Goal: Register for event/course

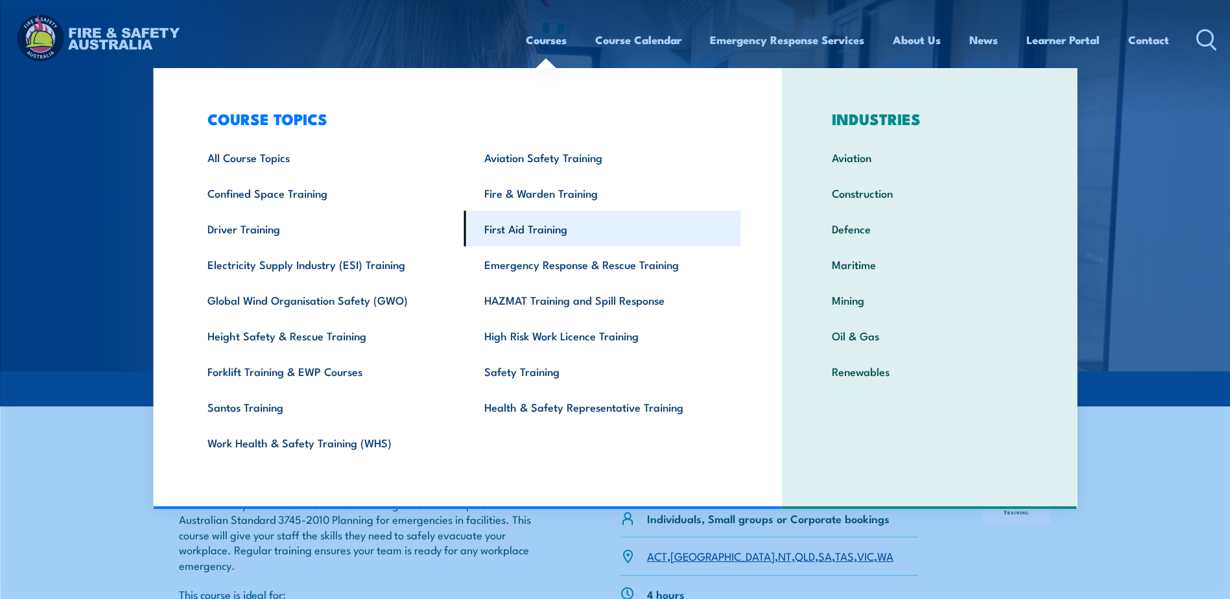
click at [552, 237] on link "First Aid Training" at bounding box center [602, 229] width 277 height 36
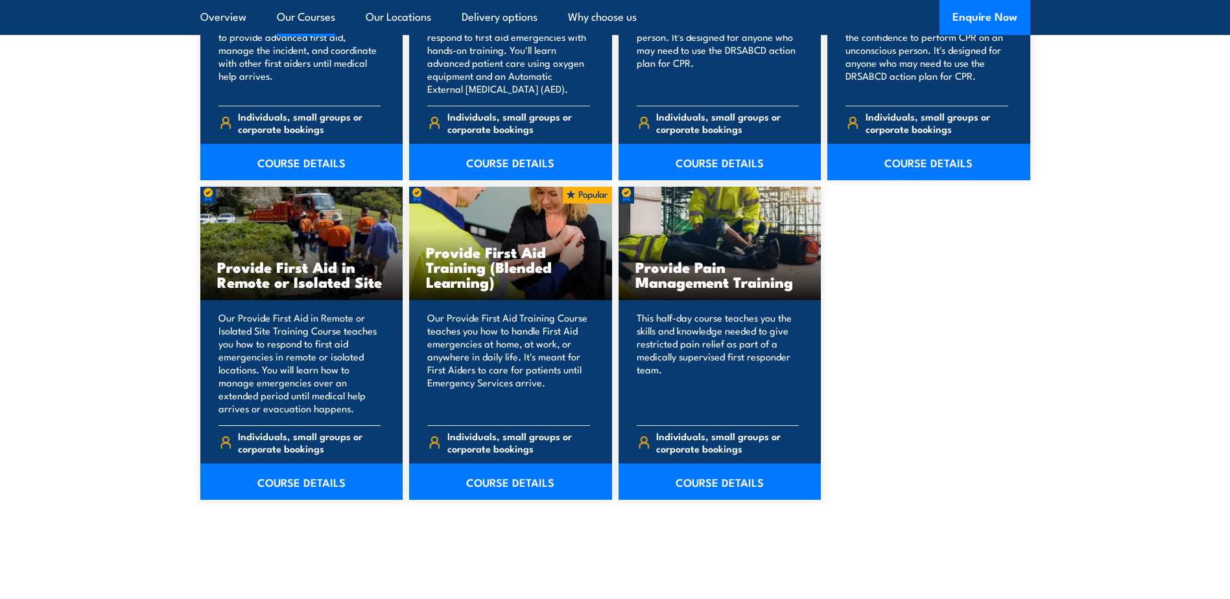
scroll to position [1945, 0]
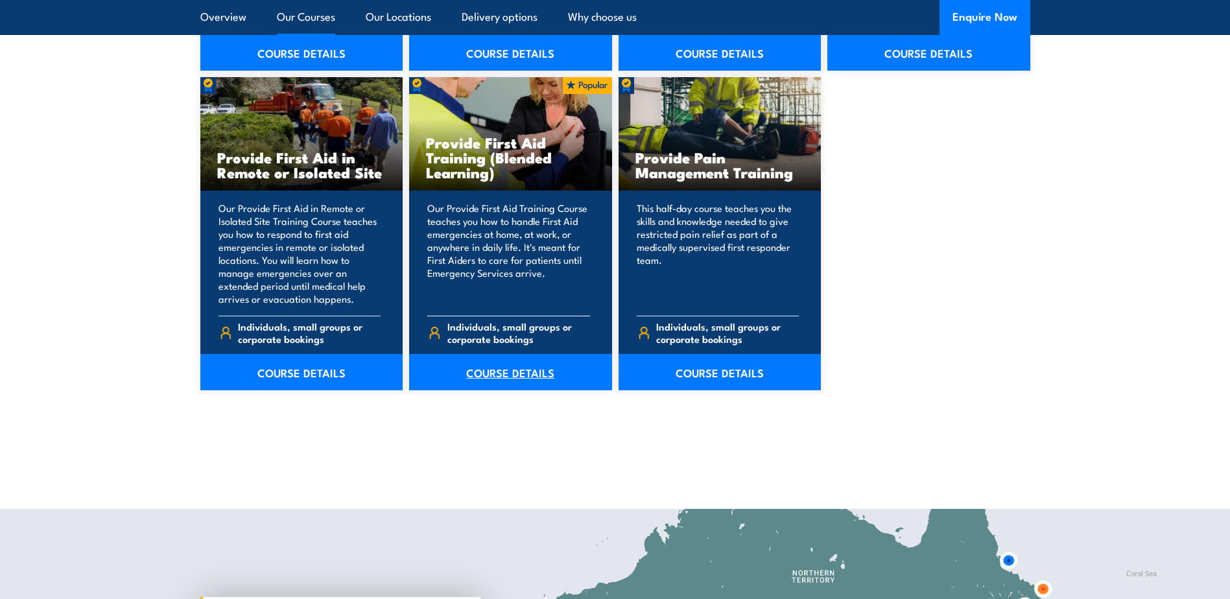
click at [499, 375] on link "COURSE DETAILS" at bounding box center [510, 372] width 203 height 36
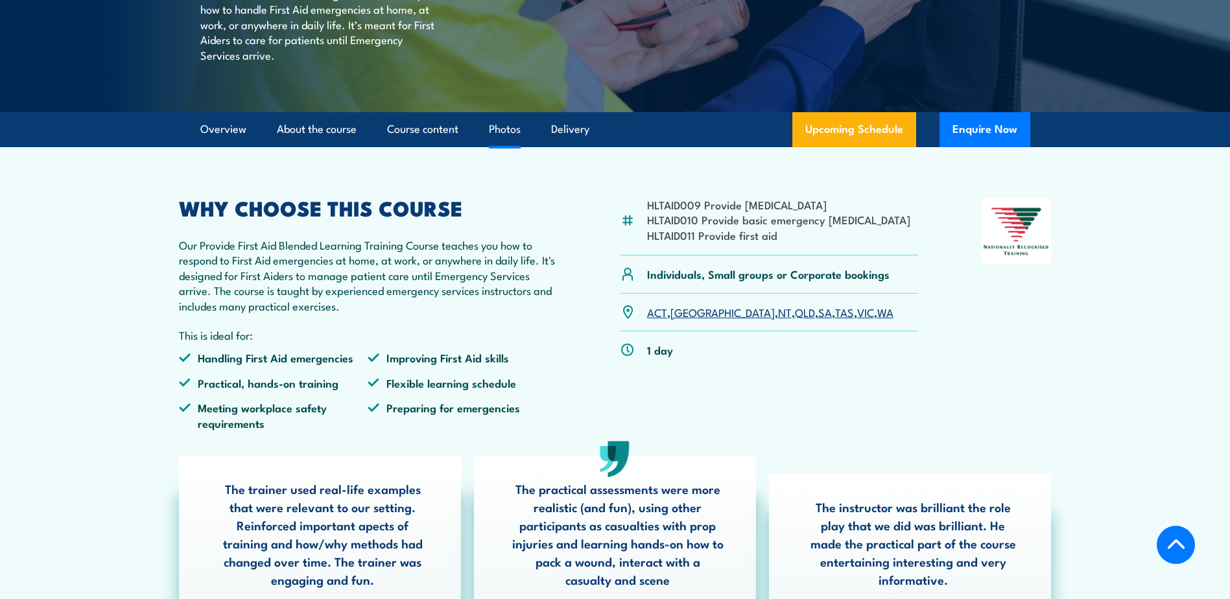
scroll to position [324, 0]
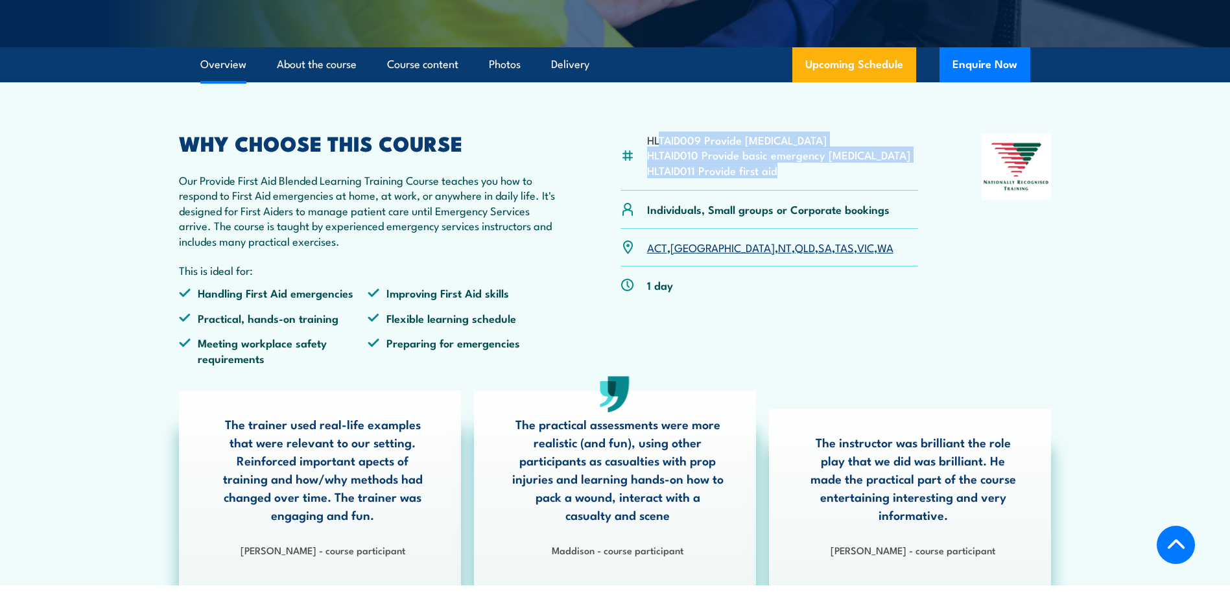
drag, startPoint x: 657, startPoint y: 168, endPoint x: 869, endPoint y: 206, distance: 214.7
click at [869, 178] on ul "HLTAID009 Provide cardiopulmonary resuscitation HLTAID010 Provide basic emergen…" at bounding box center [778, 154] width 263 height 45
drag, startPoint x: 869, startPoint y: 206, endPoint x: 810, endPoint y: 216, distance: 59.9
click at [810, 191] on div "HLTAID009 Provide cardiopulmonary resuscitation HLTAID010 Provide basic emergen…" at bounding box center [770, 162] width 298 height 57
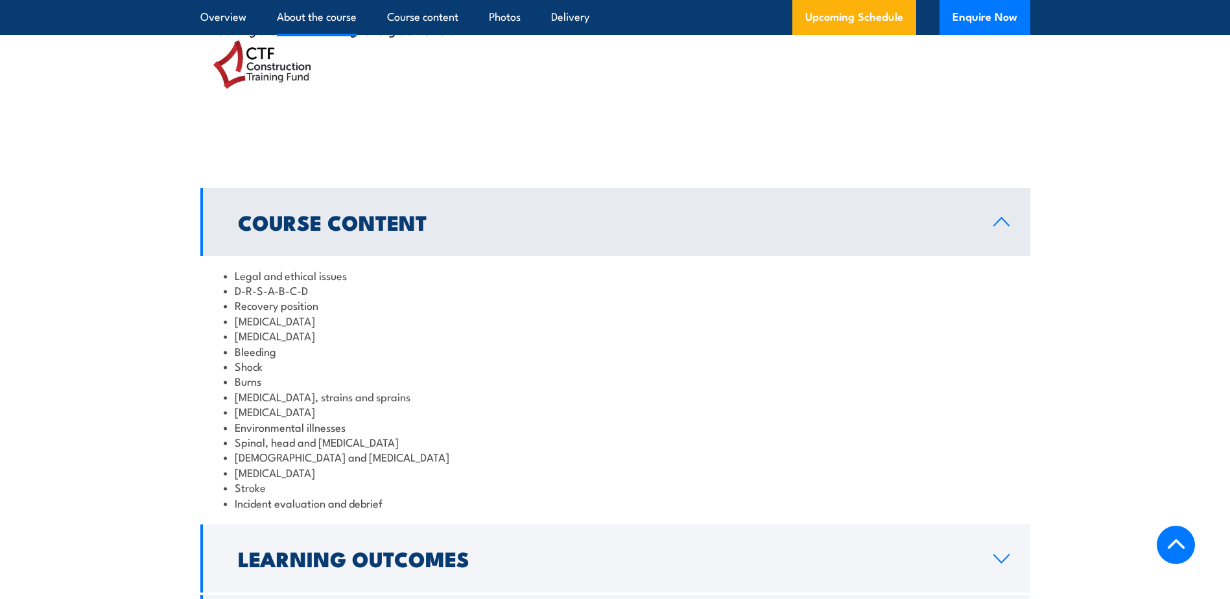
scroll to position [1362, 0]
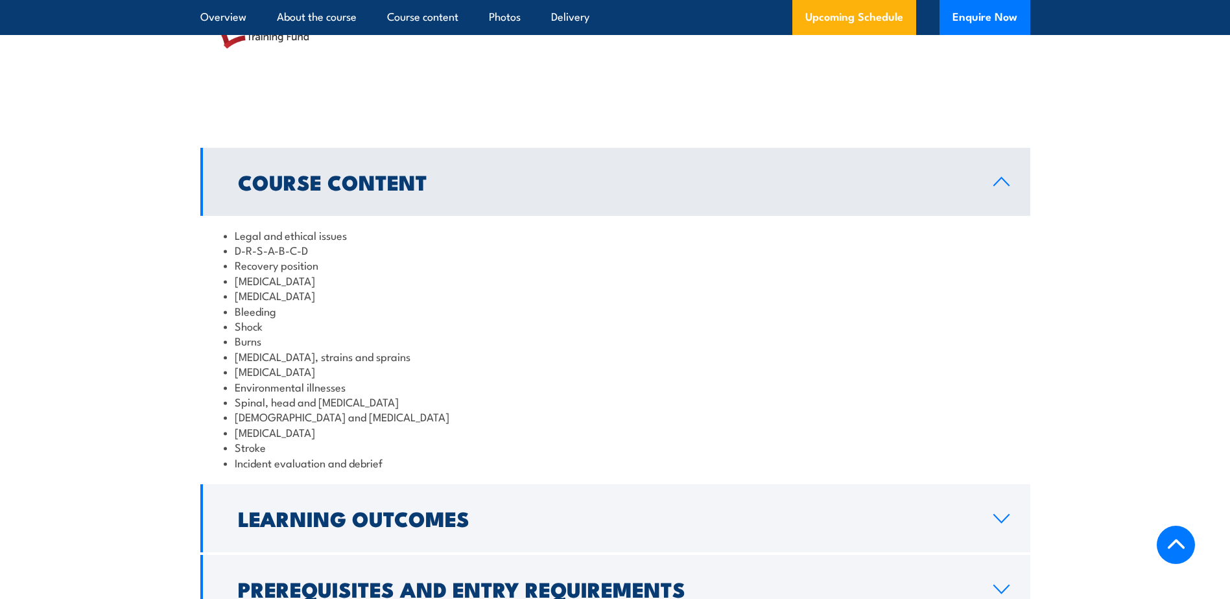
drag, startPoint x: 254, startPoint y: 314, endPoint x: 366, endPoint y: 314, distance: 112.2
click at [365, 288] on li "[MEDICAL_DATA]" at bounding box center [615, 280] width 783 height 15
drag, startPoint x: 366, startPoint y: 314, endPoint x: 381, endPoint y: 318, distance: 15.4
click at [381, 303] on li "[MEDICAL_DATA]" at bounding box center [615, 295] width 783 height 15
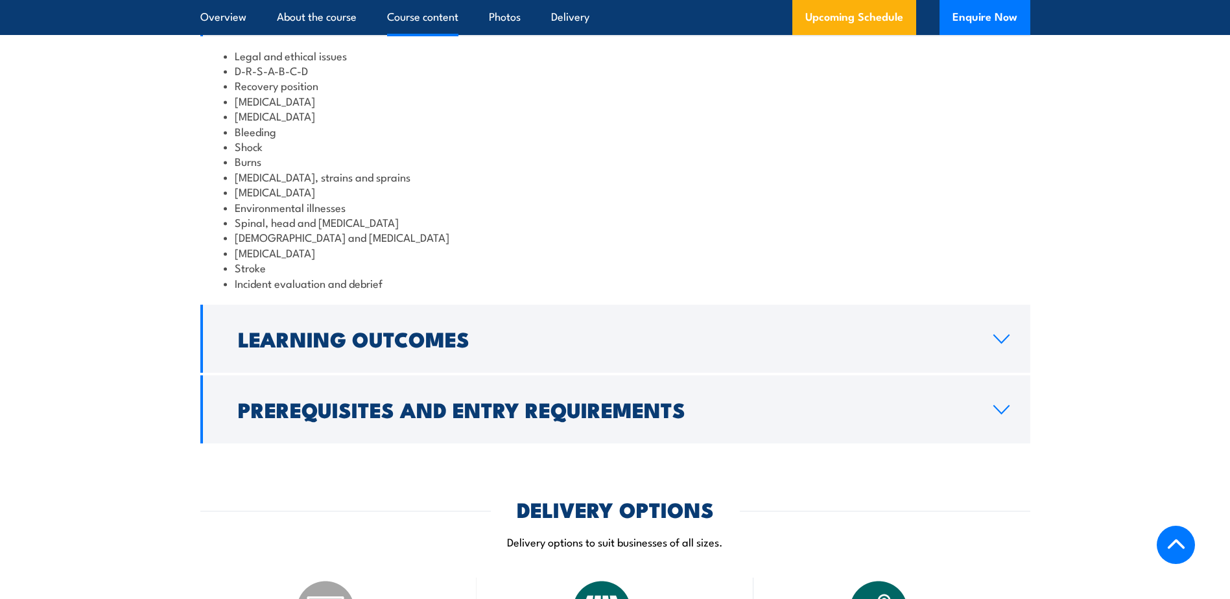
scroll to position [1556, 0]
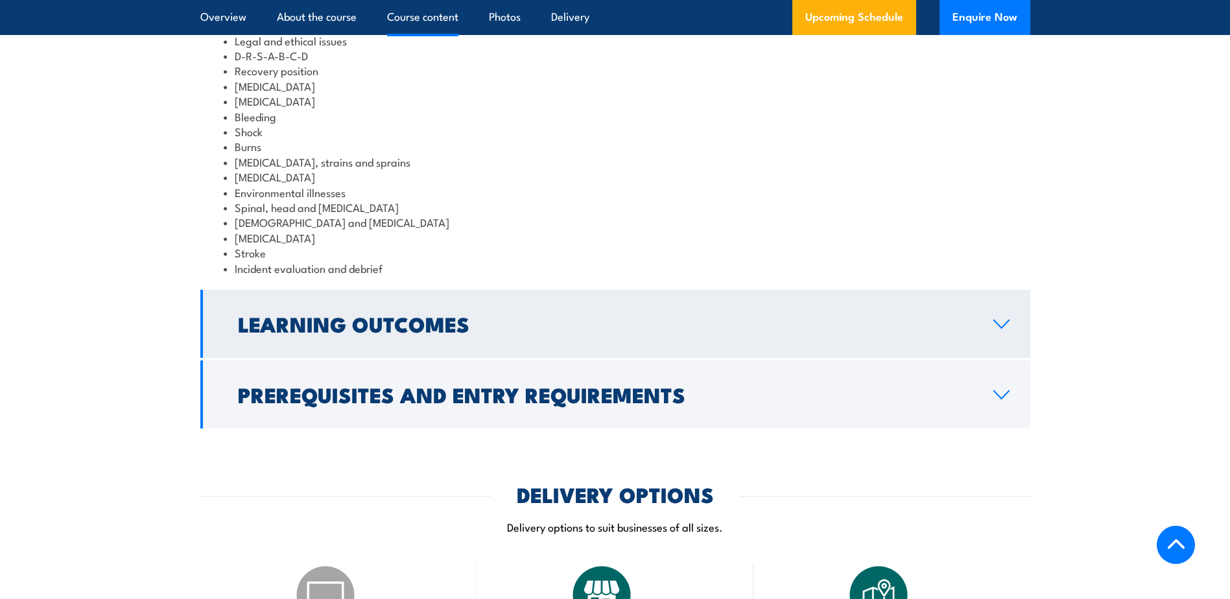
click at [386, 333] on h2 "Learning Outcomes" at bounding box center [605, 323] width 735 height 18
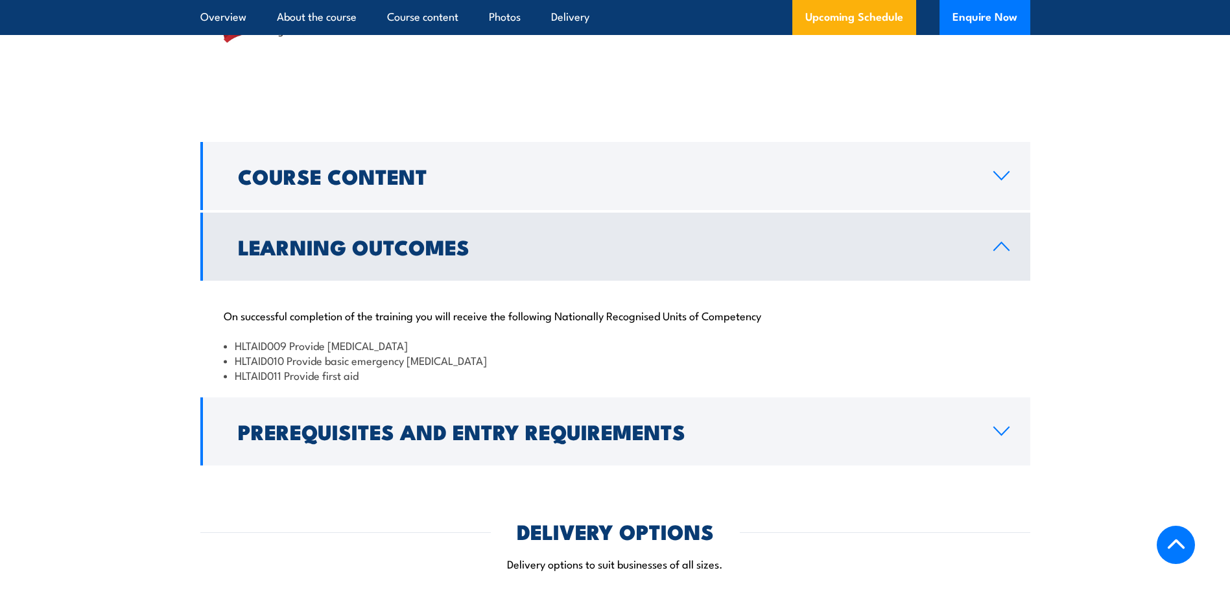
scroll to position [1362, 0]
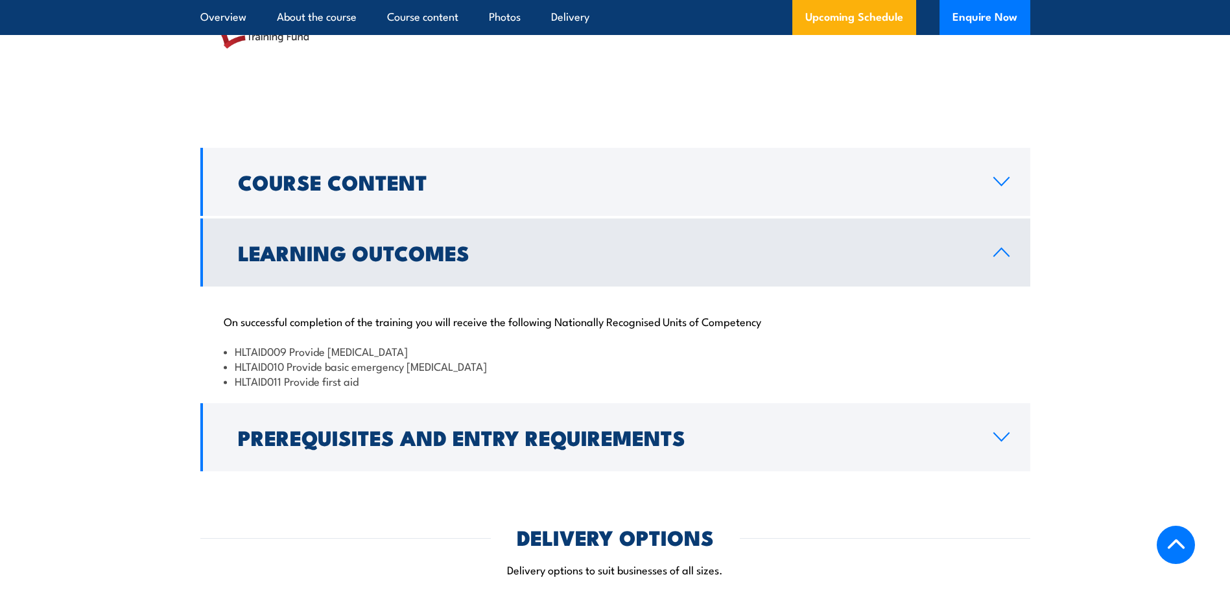
click at [615, 268] on link "Learning Outcomes" at bounding box center [615, 253] width 830 height 68
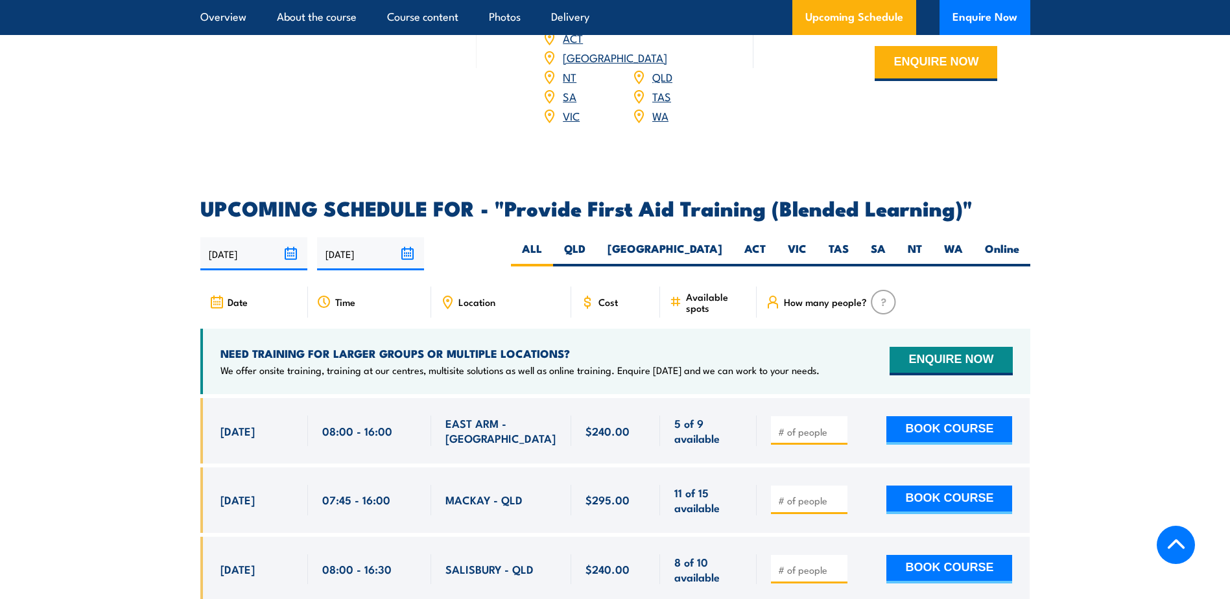
scroll to position [2205, 0]
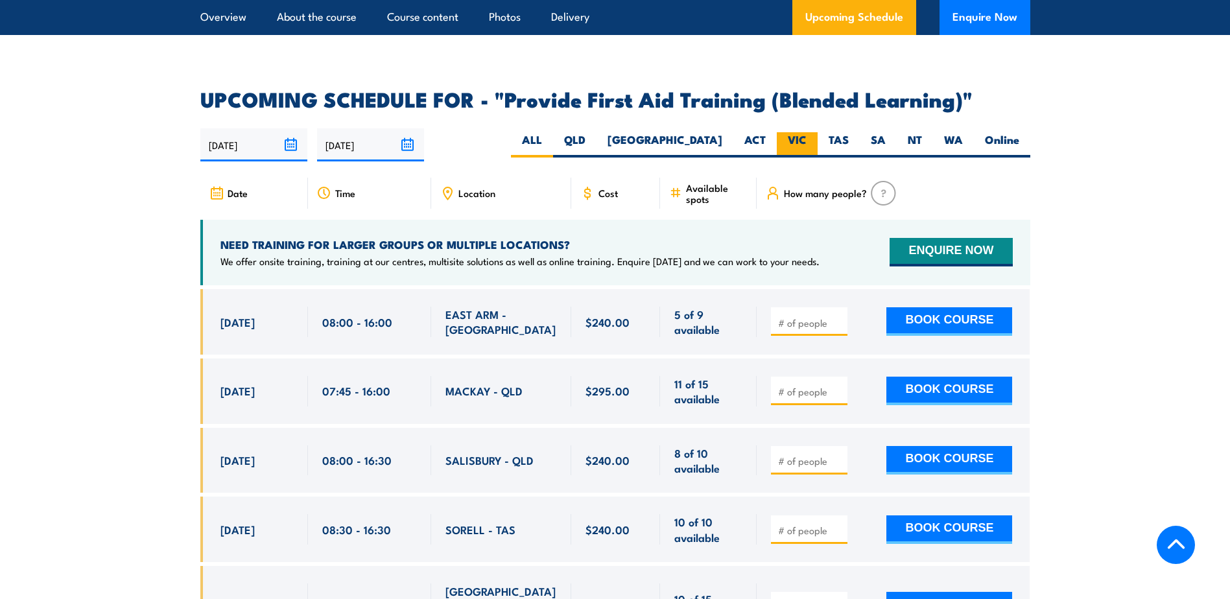
click at [803, 150] on label "VIC" at bounding box center [797, 144] width 41 height 25
click at [807, 141] on input "VIC" at bounding box center [811, 136] width 8 height 8
radio input "true"
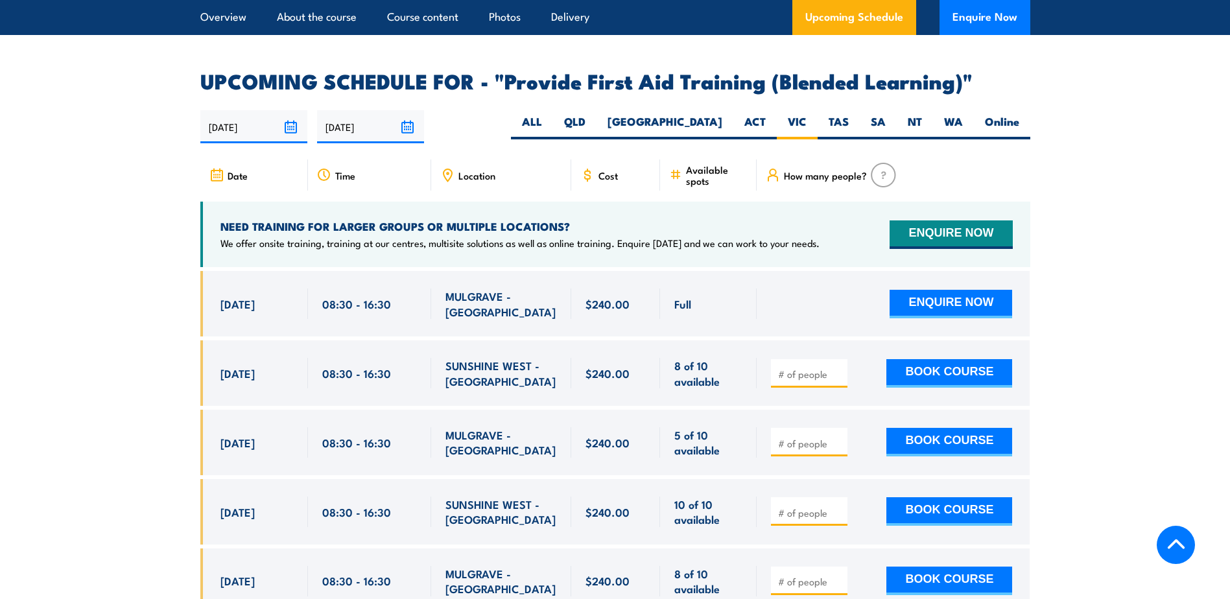
scroll to position [2570, 0]
